Goal: Transaction & Acquisition: Download file/media

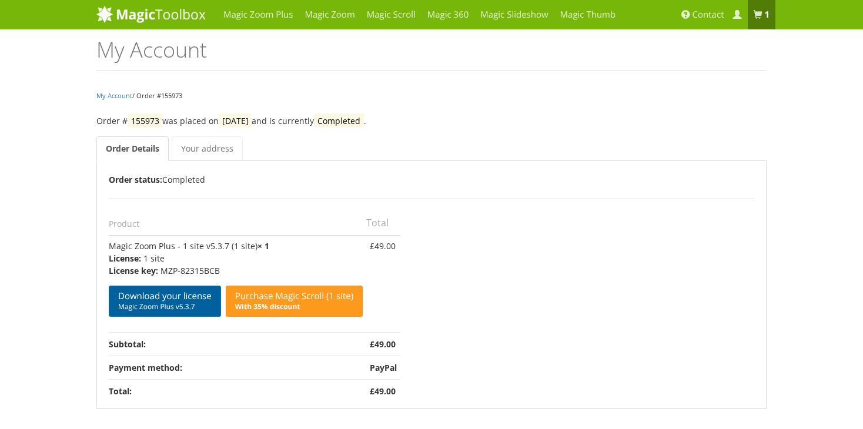
click at [170, 299] on link "Download your license Magic Zoom Plus v5.3.7" at bounding box center [165, 301] width 112 height 31
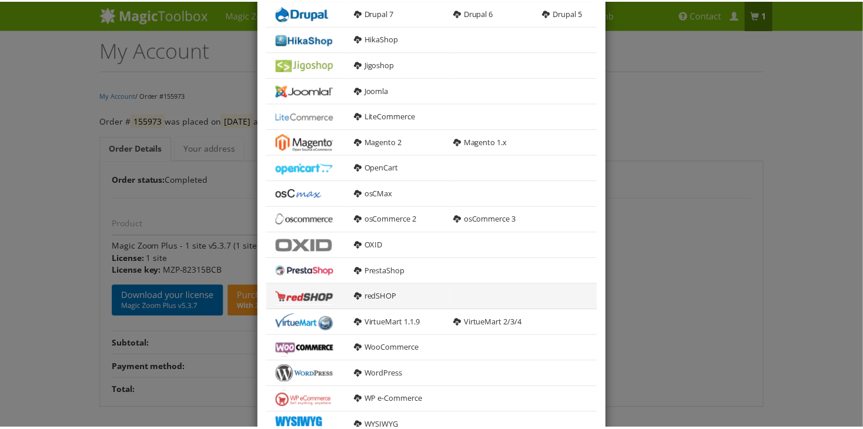
scroll to position [294, 0]
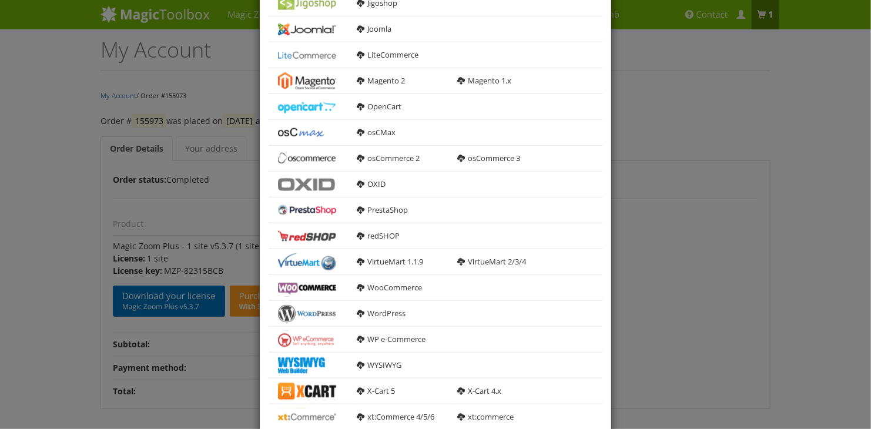
click at [712, 151] on div "× Download Magic Zoom Plus 5.3.7 General HTML version For manual integration ma…" at bounding box center [435, 214] width 871 height 429
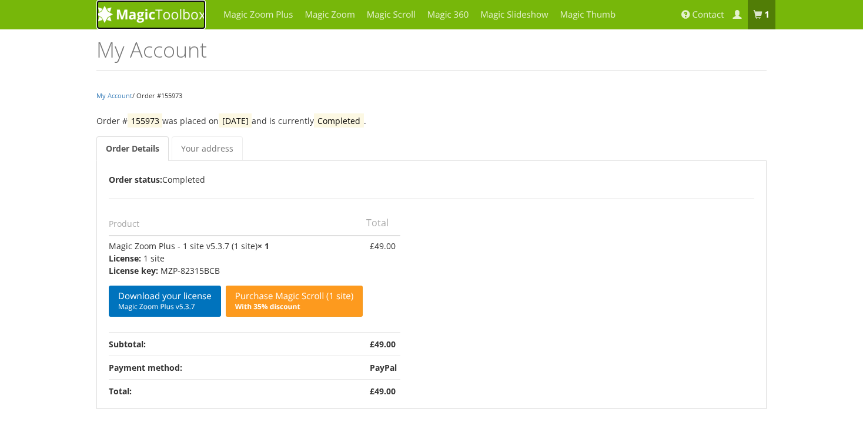
click at [135, 18] on img at bounding box center [150, 14] width 109 height 18
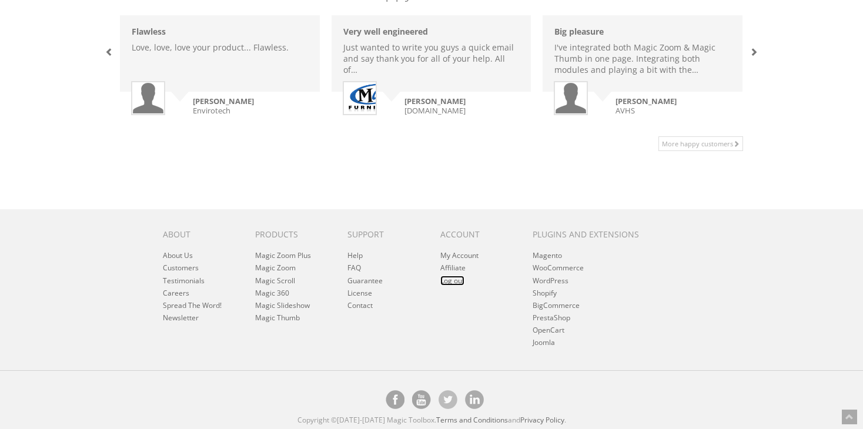
click at [455, 281] on link "Log out" at bounding box center [452, 281] width 24 height 10
